Goal: Task Accomplishment & Management: Manage account settings

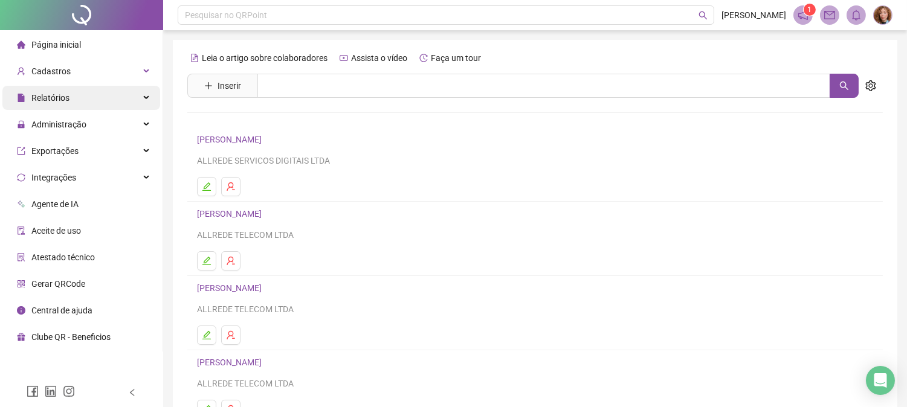
click at [44, 101] on span "Relatórios" at bounding box center [50, 98] width 38 height 10
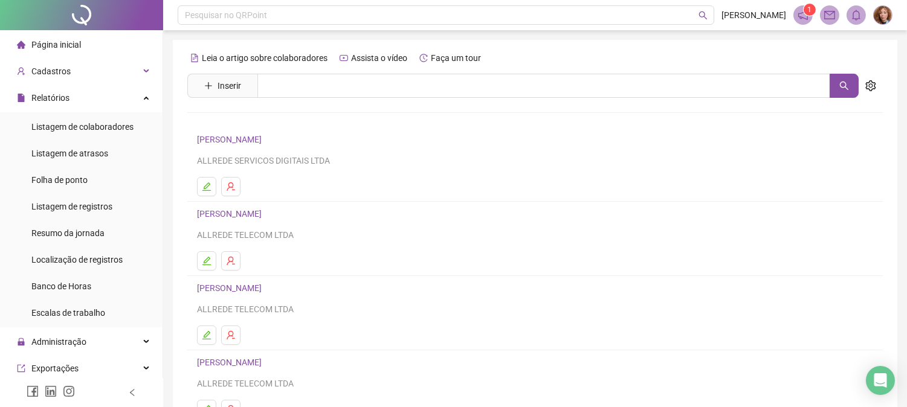
click at [56, 58] on ul "Página inicial Cadastros Relatórios Listagem de colaboradores Listagem de atras…" at bounding box center [81, 299] width 163 height 539
click at [53, 64] on span "Cadastros" at bounding box center [44, 71] width 54 height 24
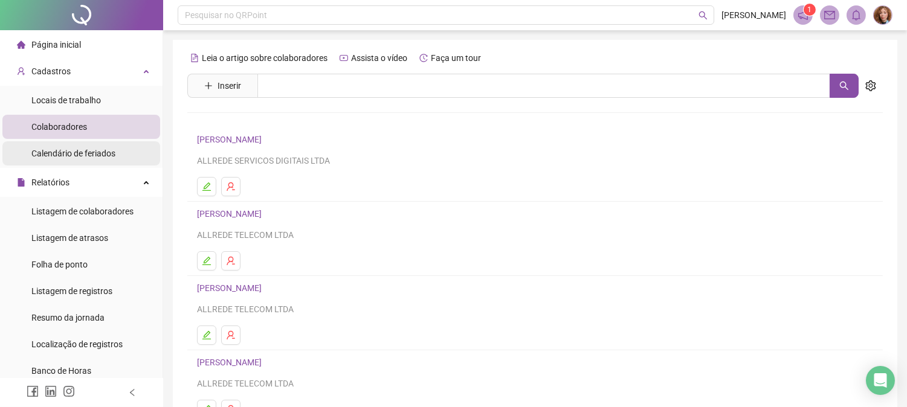
drag, startPoint x: 56, startPoint y: 150, endPoint x: 65, endPoint y: 149, distance: 9.7
click at [56, 150] on span "Calendário de feriados" at bounding box center [73, 154] width 84 height 10
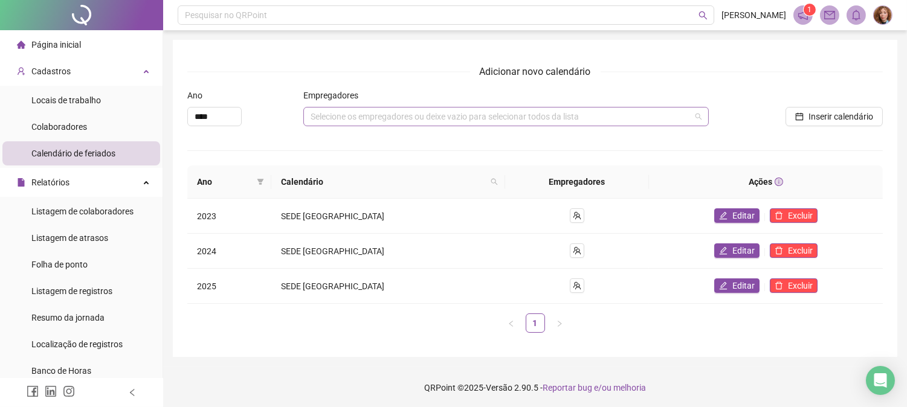
click at [351, 116] on div "Selecione os empregadores ou deixe vazio para selecionar todos da lista" at bounding box center [505, 116] width 405 height 19
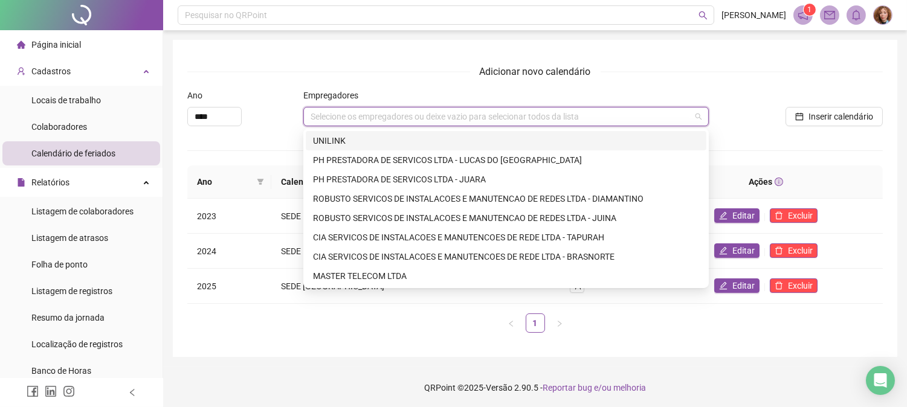
click at [270, 344] on div "Adicionar novo calendário Ano **** Empregadores Selecione os empregadores ou de…" at bounding box center [535, 198] width 724 height 317
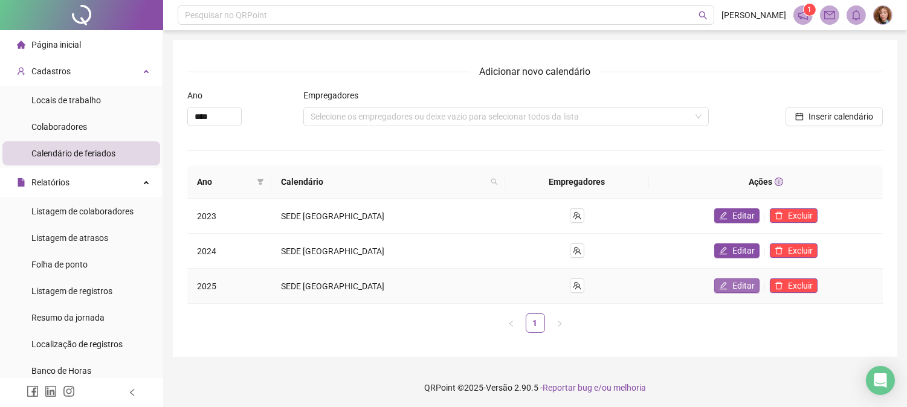
click at [714, 279] on button "Editar" at bounding box center [736, 286] width 45 height 14
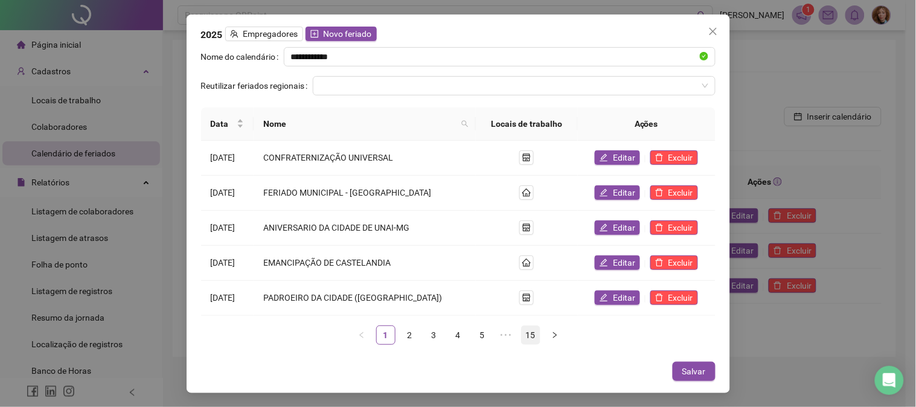
click at [529, 335] on link "15" at bounding box center [531, 335] width 18 height 18
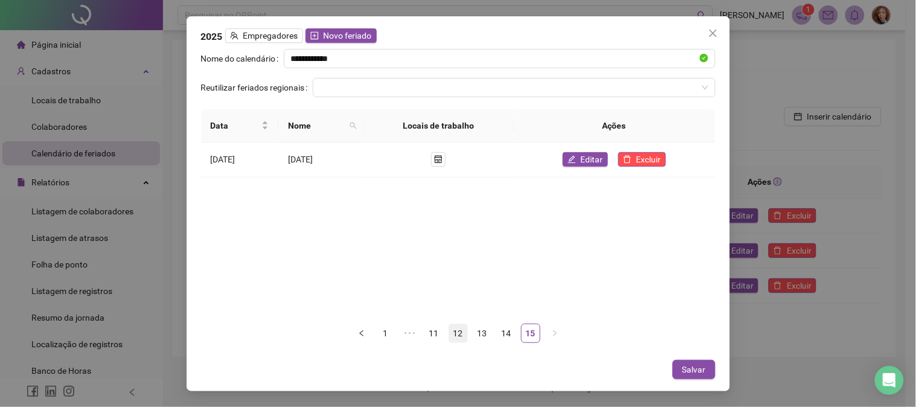
click at [461, 335] on link "12" at bounding box center [458, 333] width 18 height 18
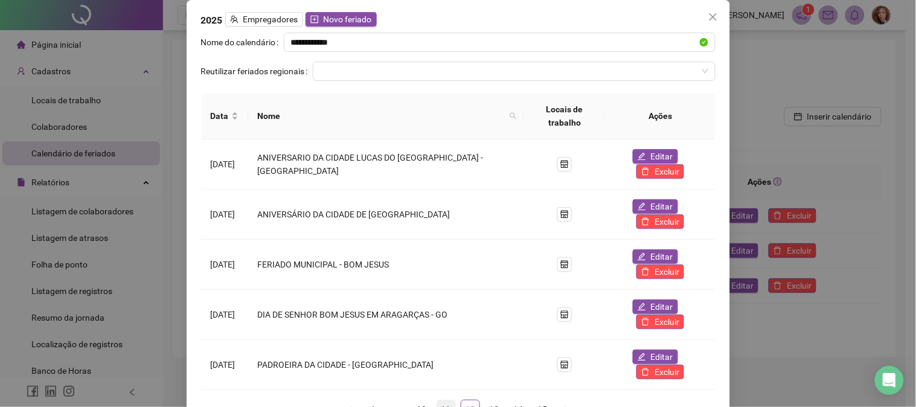
click at [450, 401] on link "11" at bounding box center [446, 410] width 18 height 18
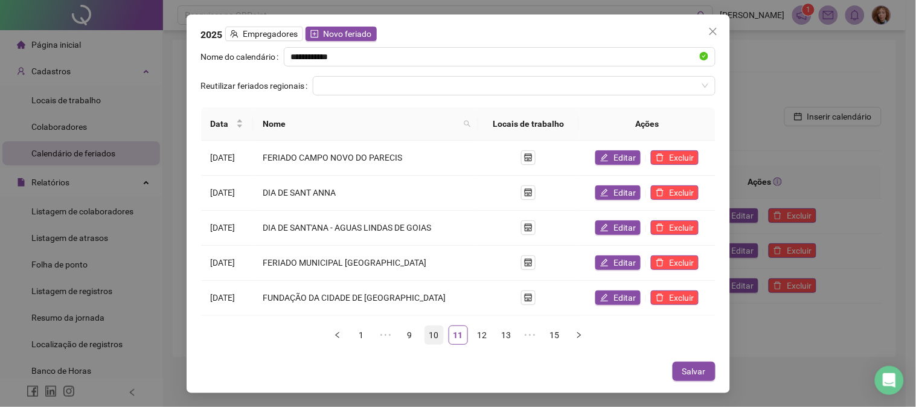
click at [431, 338] on link "10" at bounding box center [434, 335] width 18 height 18
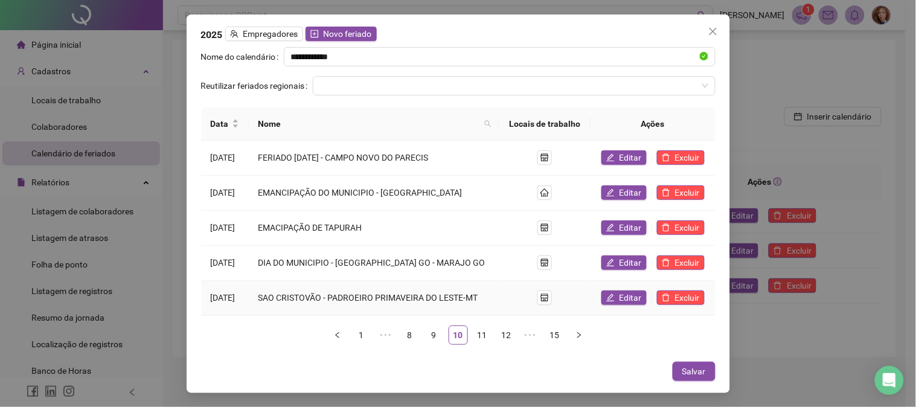
click at [556, 298] on div at bounding box center [545, 298] width 72 height 15
click at [549, 298] on icon "shop" at bounding box center [545, 298] width 8 height 8
click at [629, 303] on span "Editar" at bounding box center [631, 297] width 22 height 13
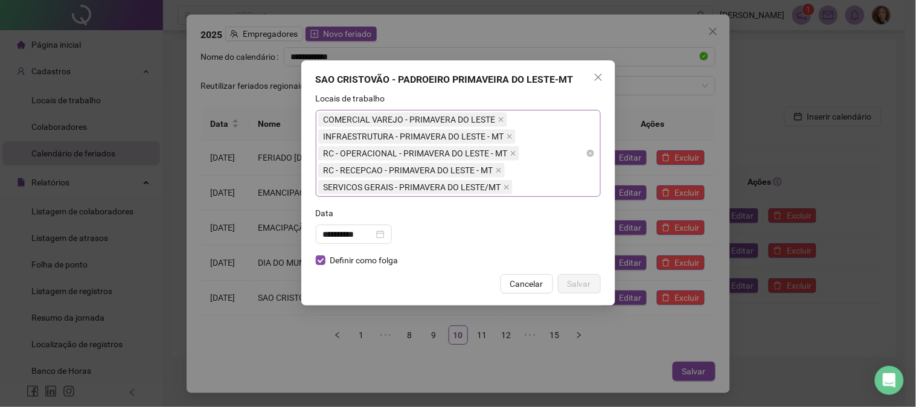
click at [530, 155] on div "COMERCIAL VAREJO - PRIMAVERA DO LESTE INFRAESTRUTURA - PRIMAVERA DO LESTE - MT …" at bounding box center [452, 153] width 268 height 85
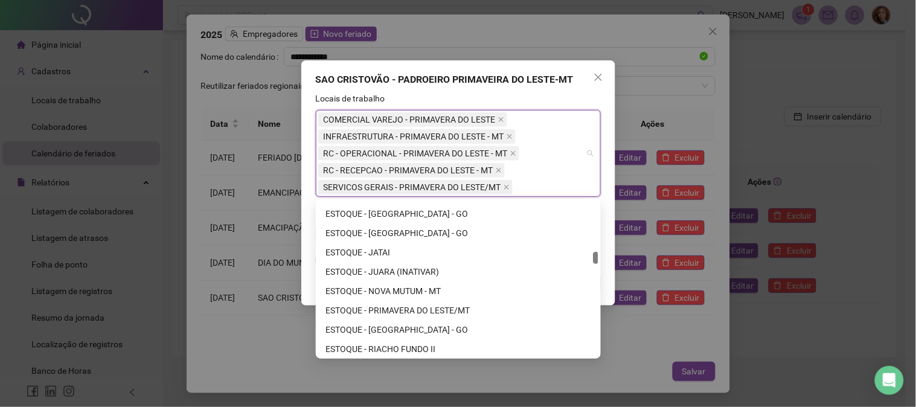
scroll to position [2752, 0]
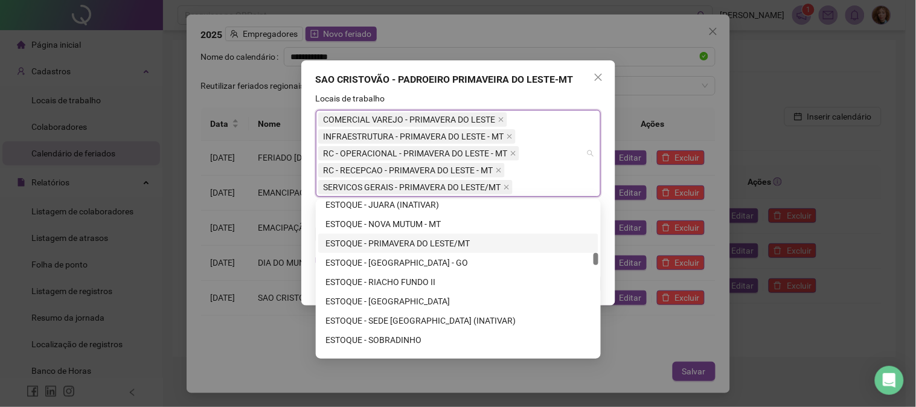
click at [429, 239] on div "ESTOQUE - PRIMAVERA DO LESTE/MT" at bounding box center [459, 243] width 266 height 13
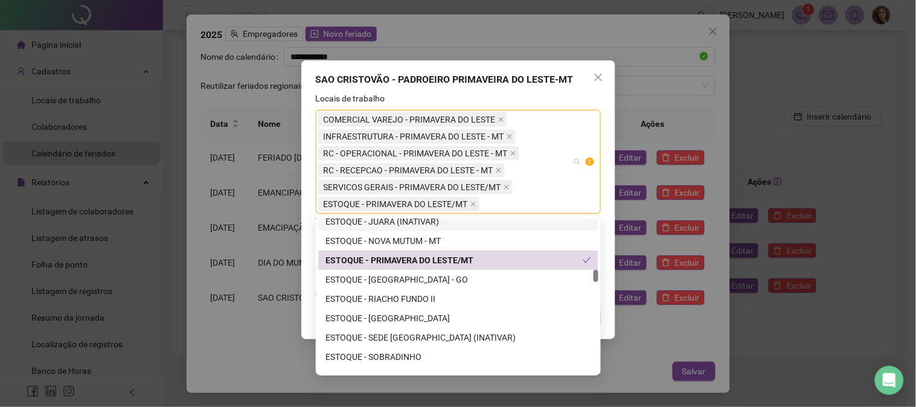
click at [562, 95] on div "Locais de trabalho" at bounding box center [458, 101] width 285 height 18
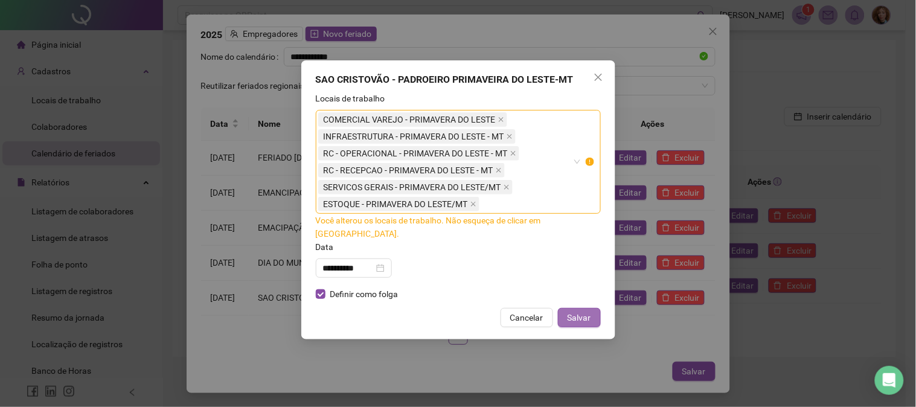
click at [568, 311] on span "Salvar" at bounding box center [580, 317] width 24 height 13
